Goal: Task Accomplishment & Management: Use online tool/utility

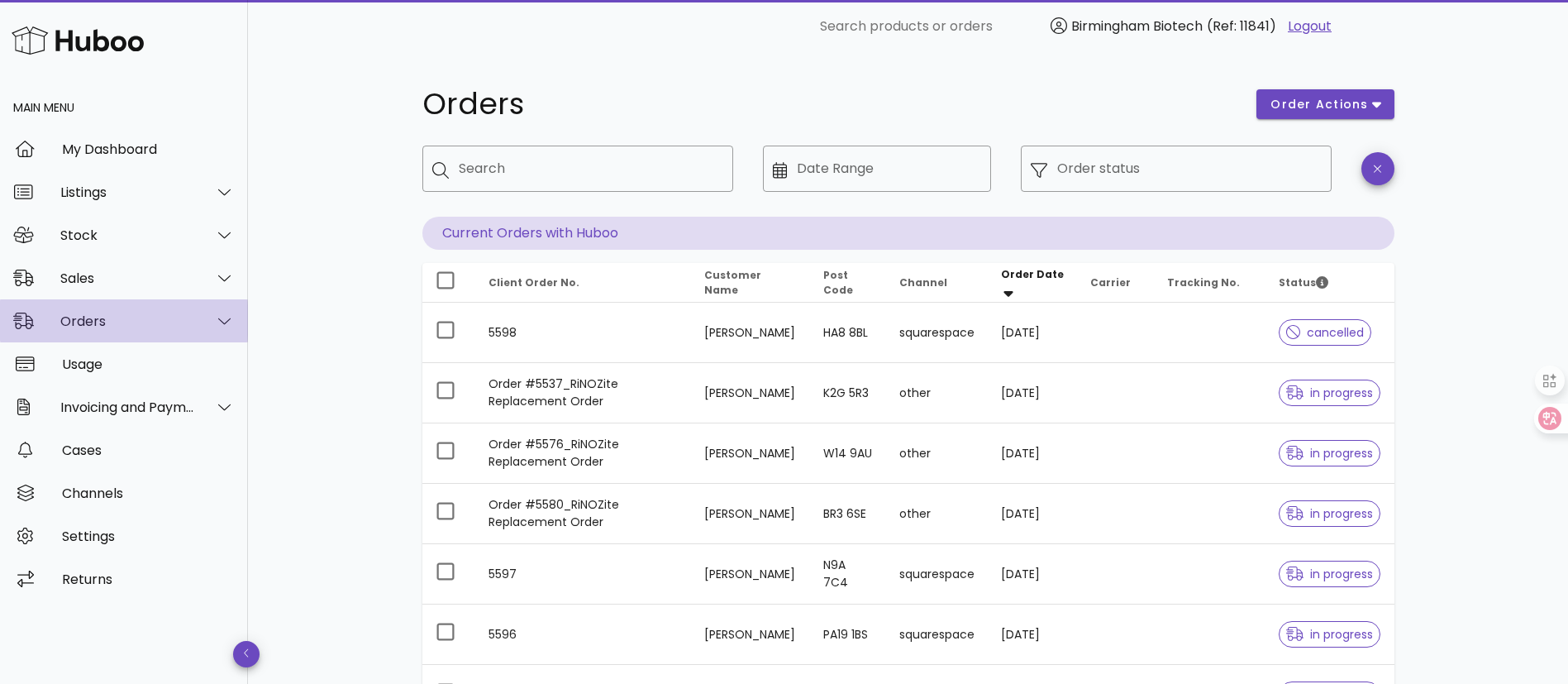
click at [86, 316] on div "Orders" at bounding box center [128, 321] width 135 height 16
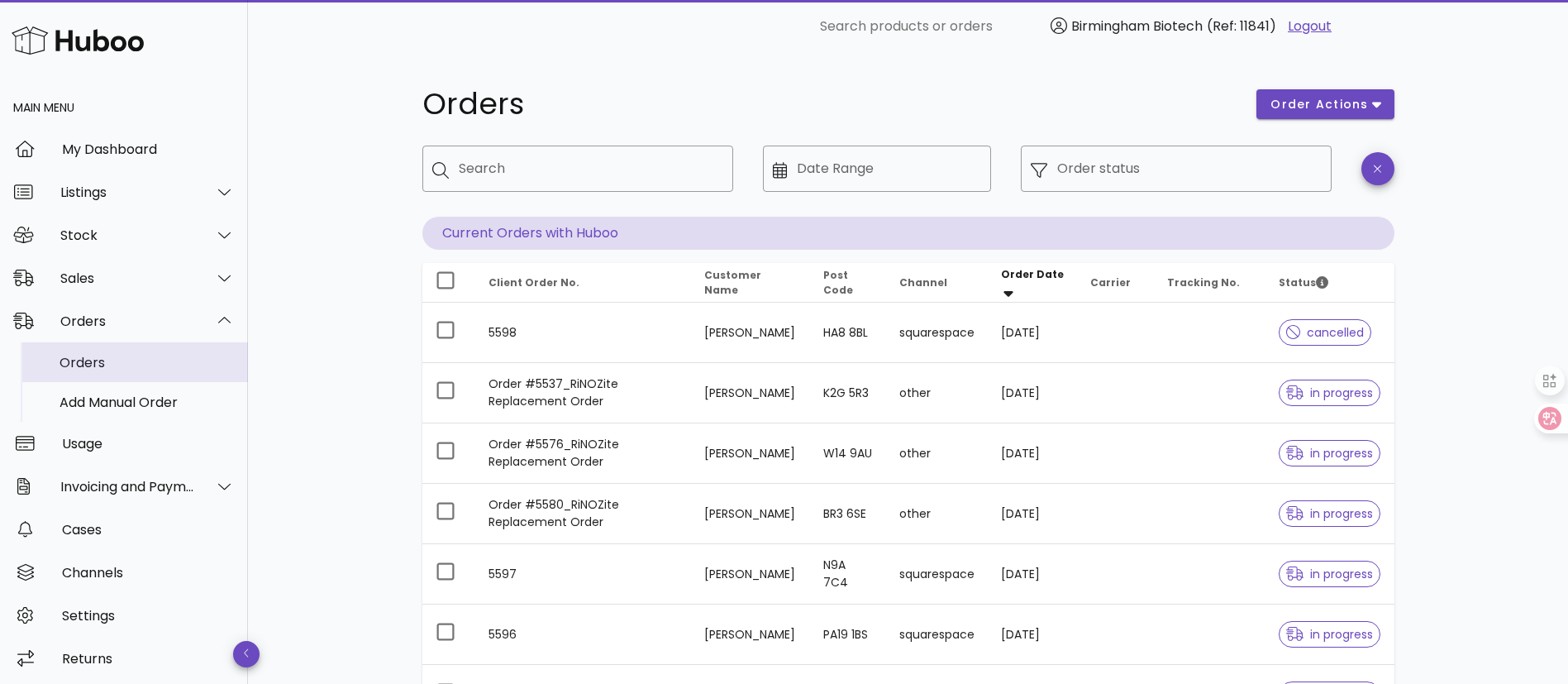
drag, startPoint x: 100, startPoint y: 343, endPoint x: 108, endPoint y: 362, distance: 20.6
click at [108, 362] on div "Orders" at bounding box center [147, 362] width 175 height 16
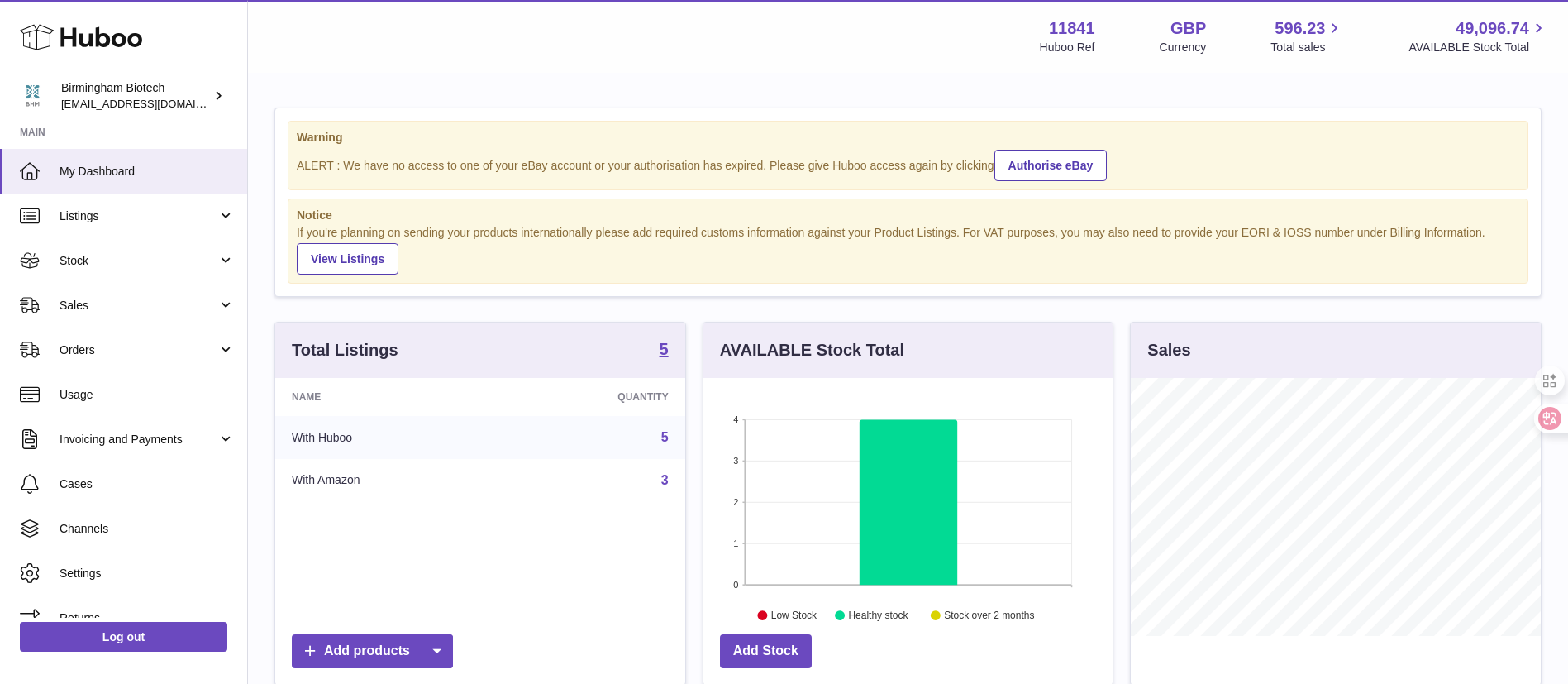
scroll to position [258, 409]
click at [151, 303] on span "Sales" at bounding box center [138, 305] width 158 height 16
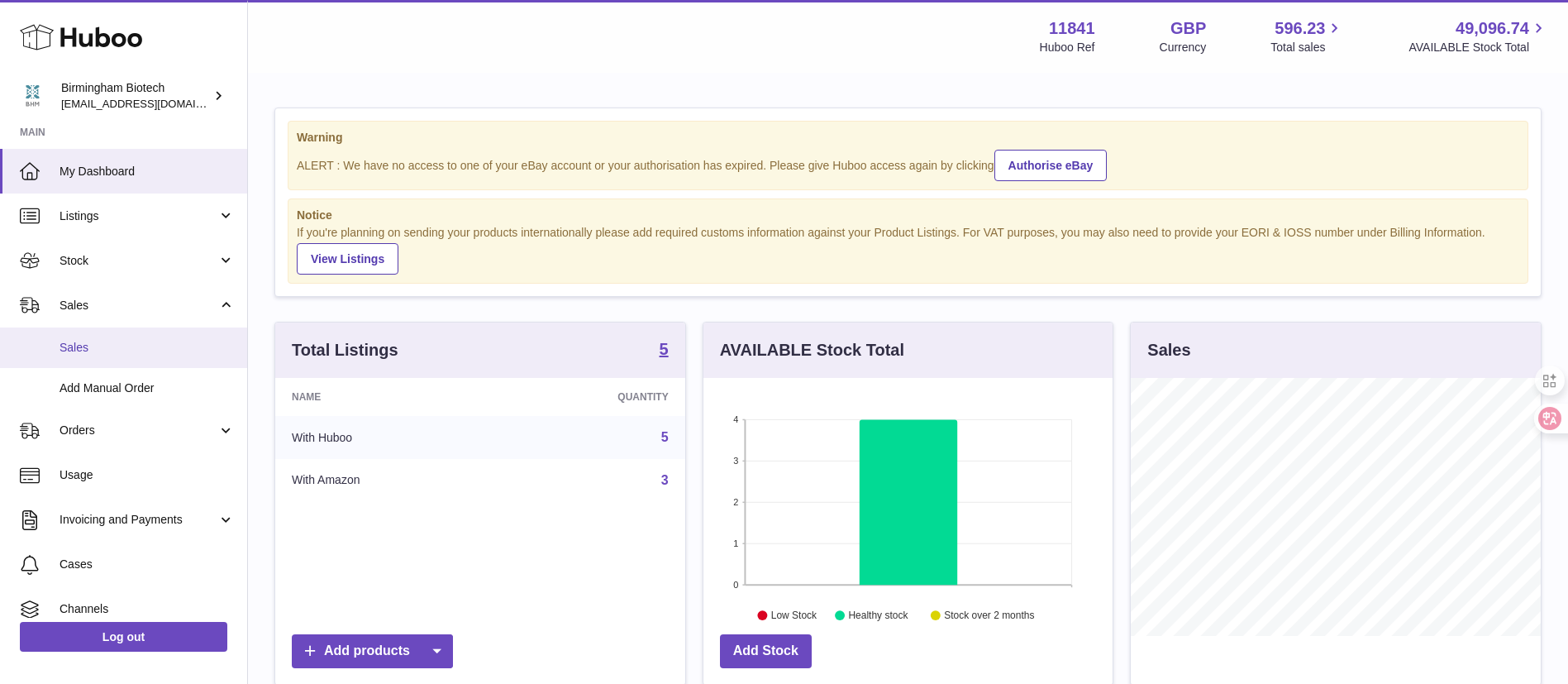
click at [129, 356] on link "Sales" at bounding box center [123, 347] width 247 height 40
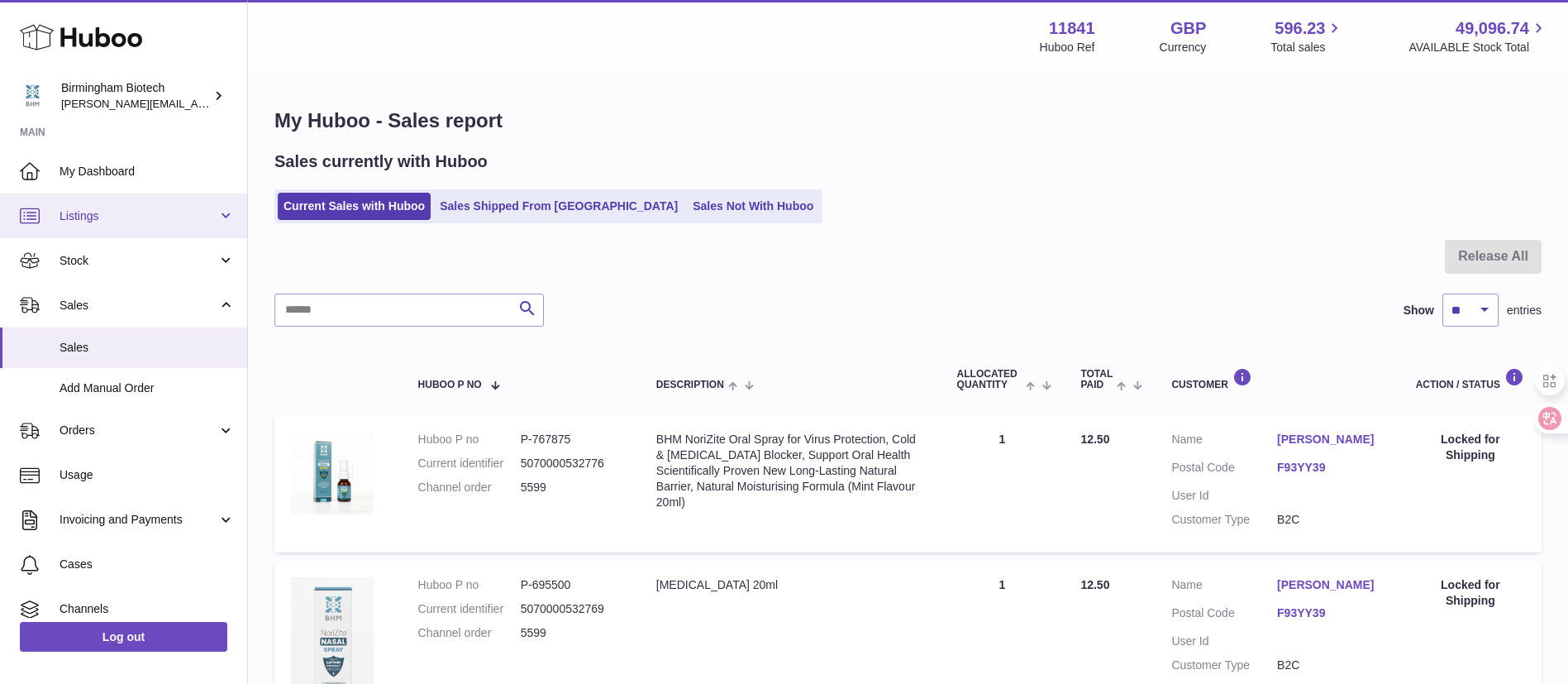
click at [150, 224] on link "Listings" at bounding box center [123, 215] width 247 height 45
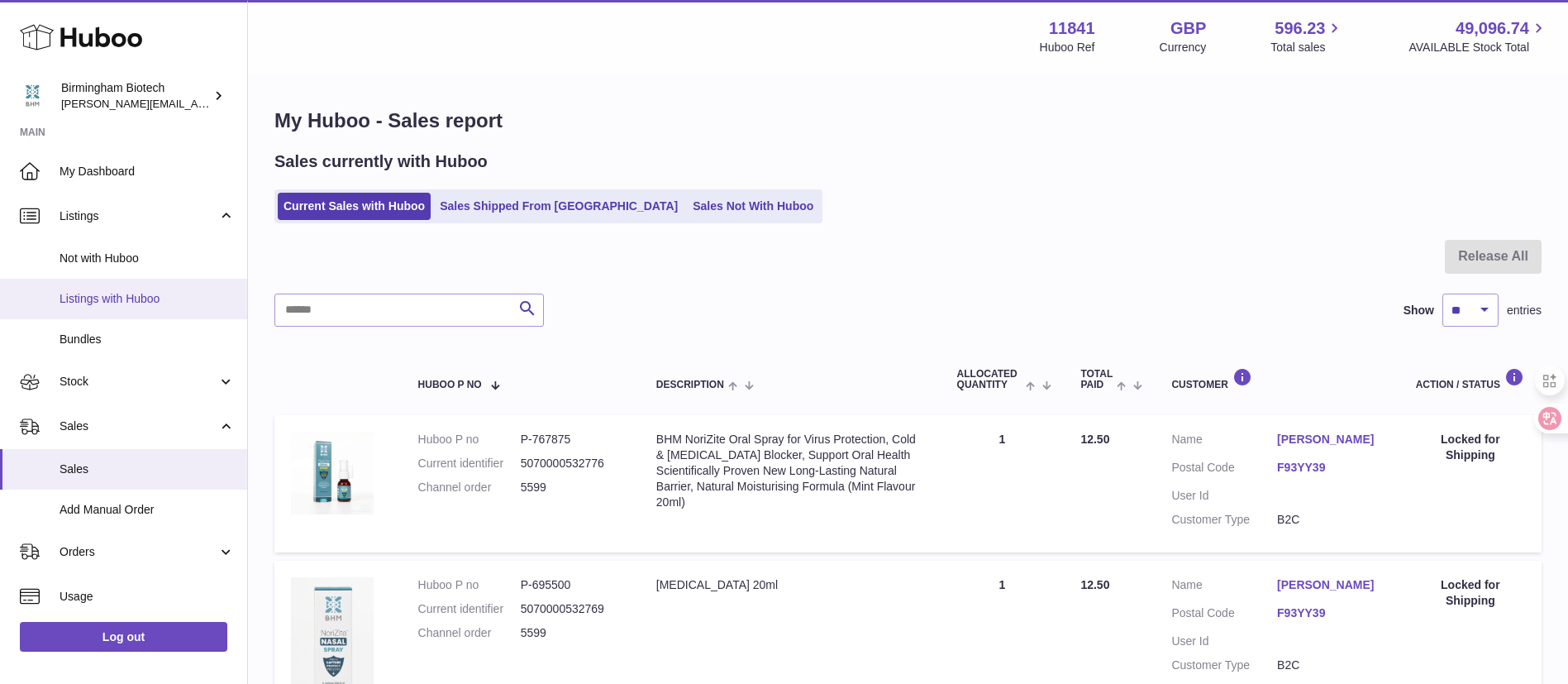
click at [133, 310] on link "Listings with Huboo" at bounding box center [123, 299] width 247 height 40
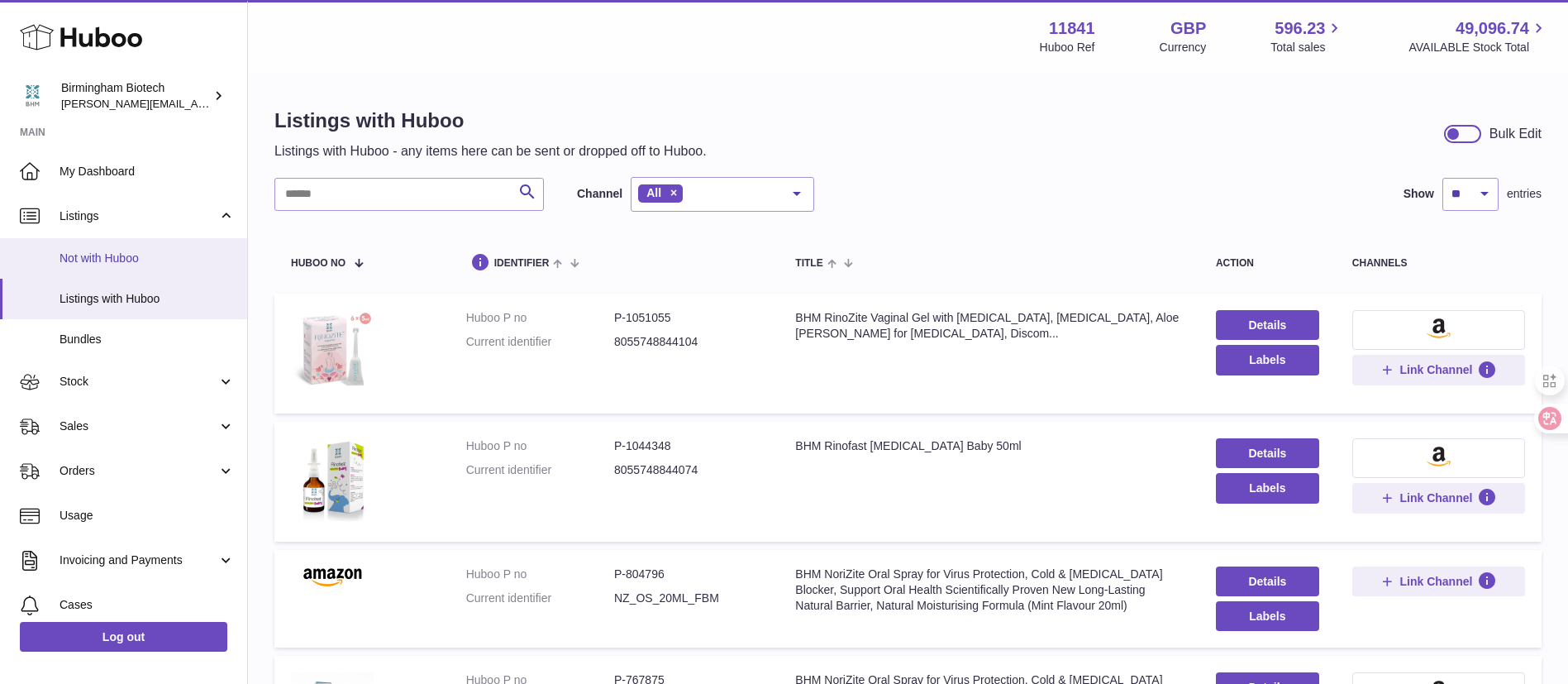
click at [172, 251] on span "Not with Huboo" at bounding box center [147, 258] width 175 height 16
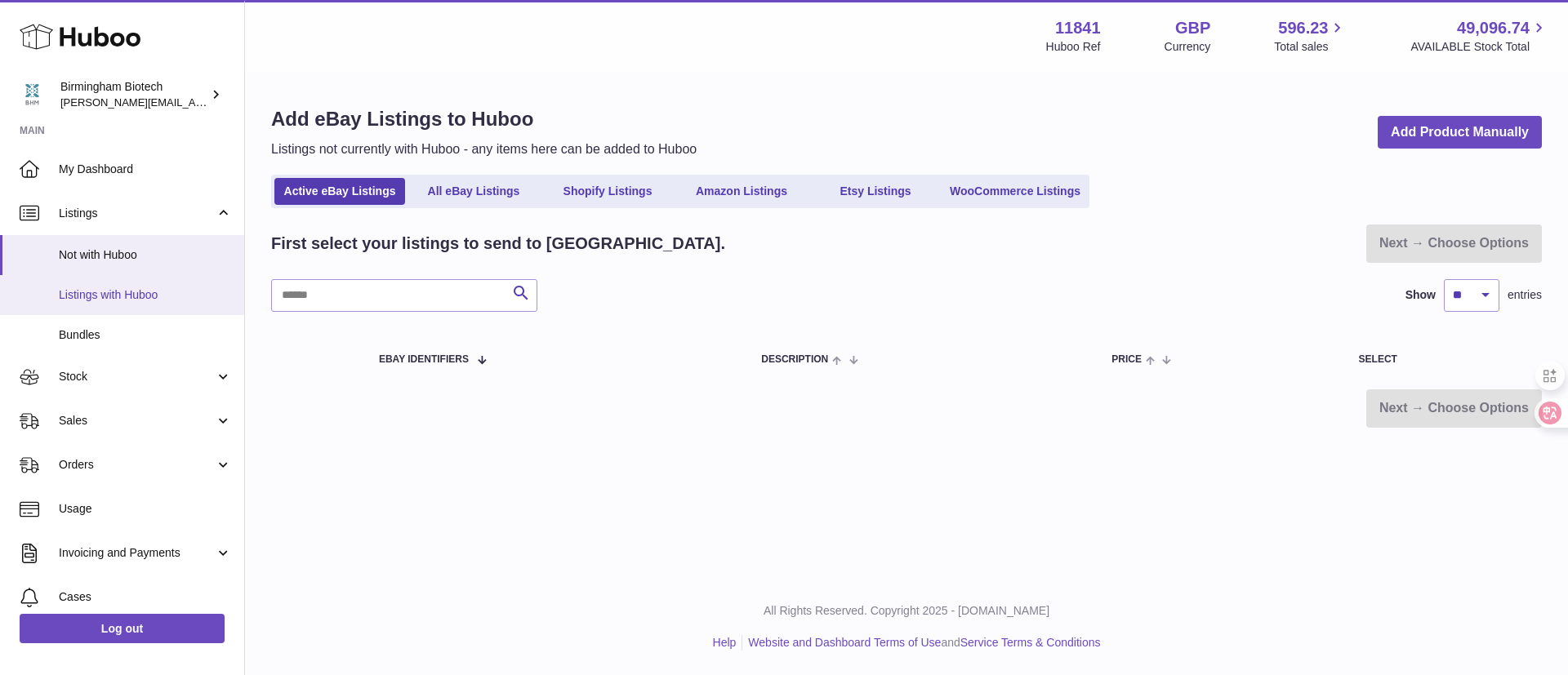
click at [188, 299] on span "Listings with Huboo" at bounding box center [145, 294] width 173 height 15
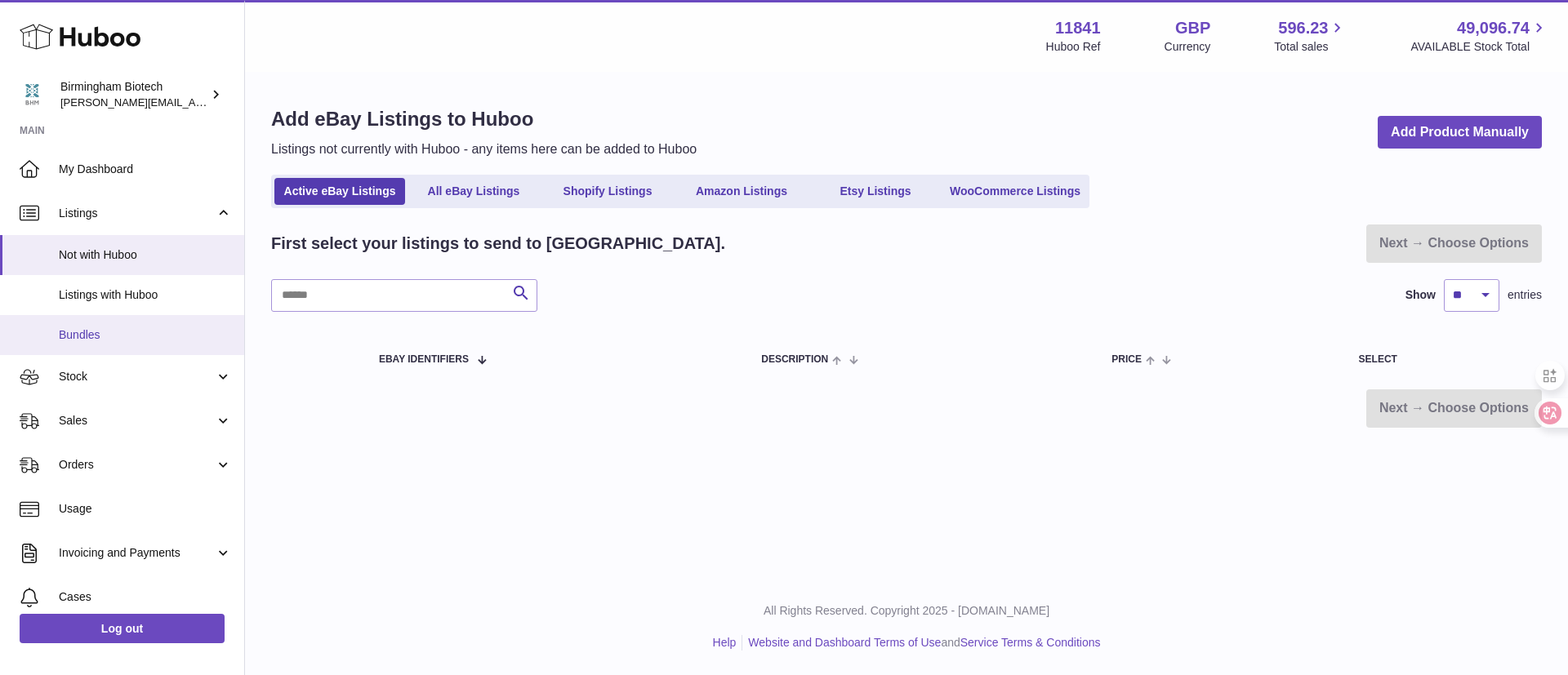
click at [161, 332] on span "Bundles" at bounding box center [145, 335] width 173 height 15
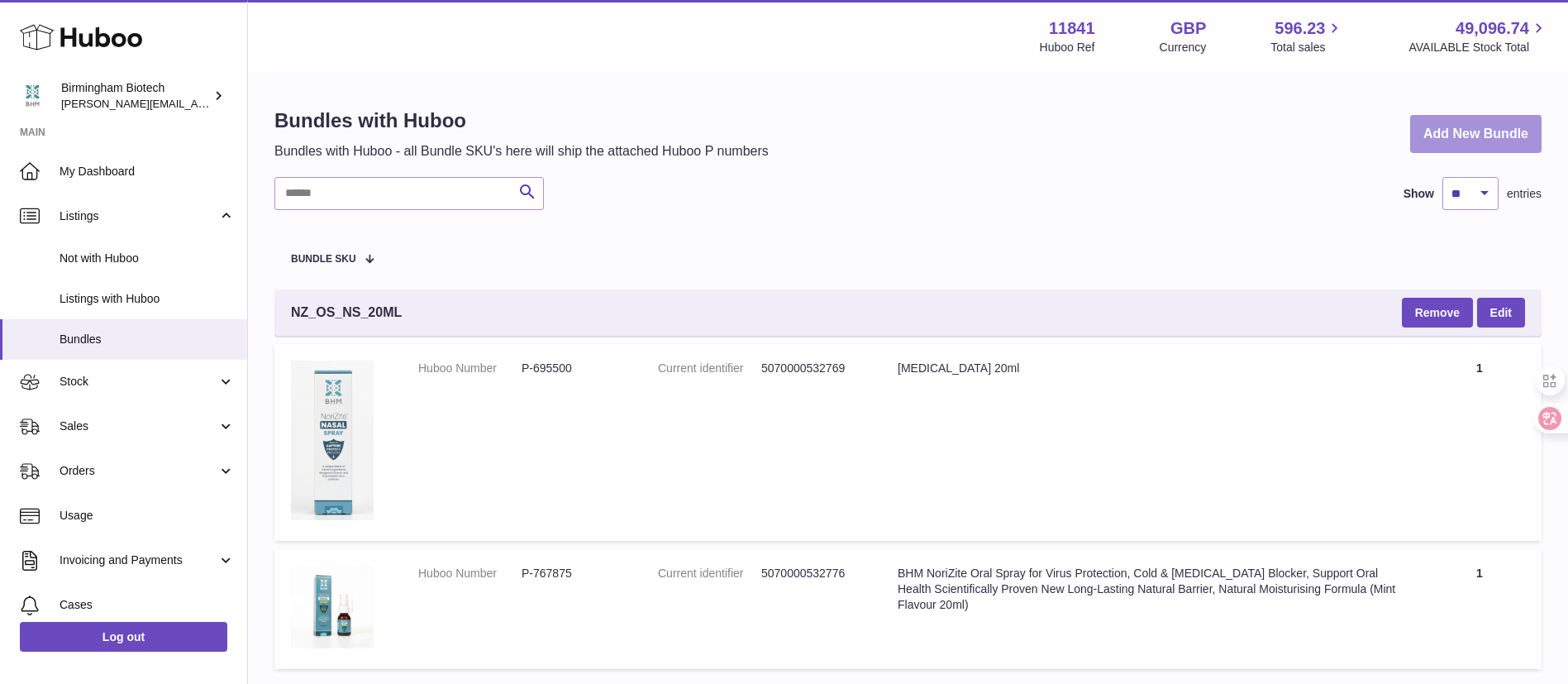
click at [1446, 129] on link "Add New Bundle" at bounding box center [1476, 134] width 131 height 39
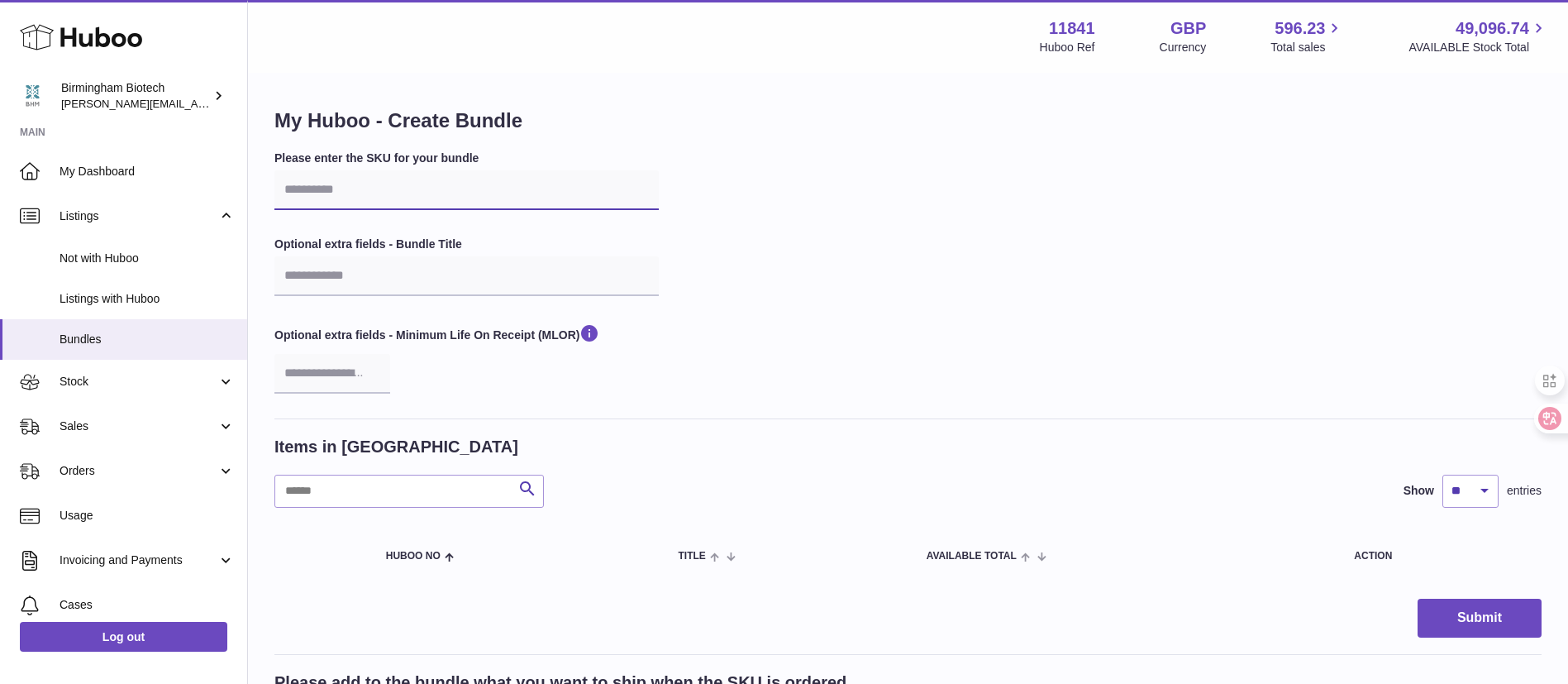
click at [499, 201] on input "text" at bounding box center [467, 191] width 385 height 40
click at [521, 274] on input "text" at bounding box center [467, 276] width 385 height 40
click at [566, 185] on input "text" at bounding box center [467, 191] width 385 height 40
